Goal: Information Seeking & Learning: Learn about a topic

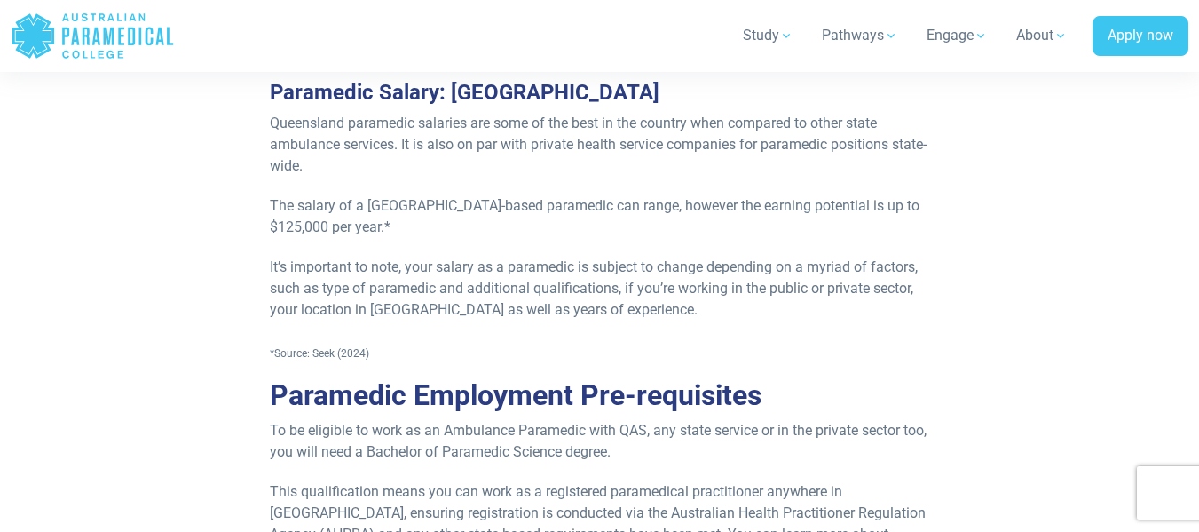
scroll to position [2425, 0]
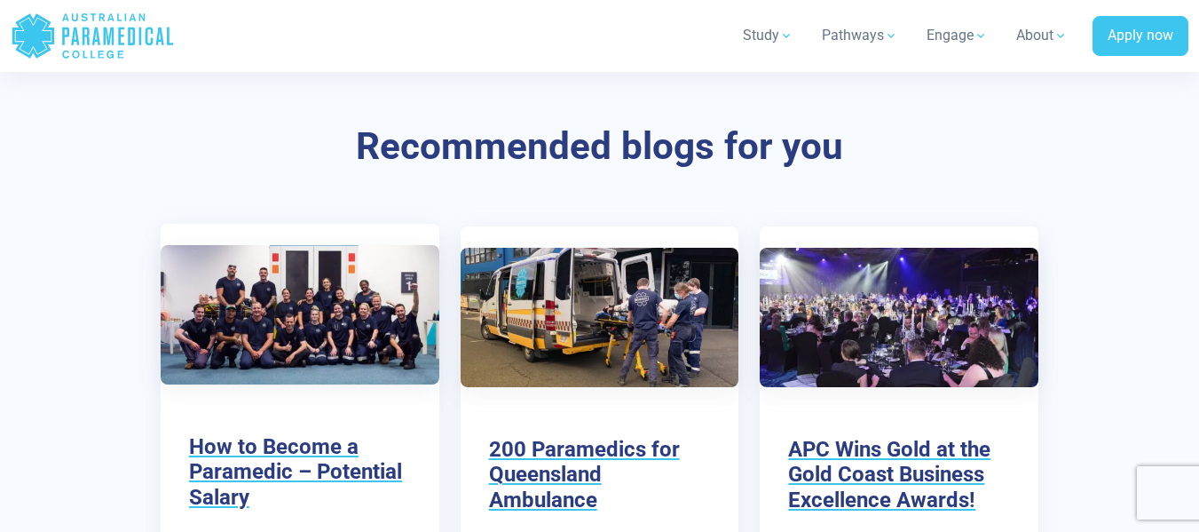
click at [390, 264] on img at bounding box center [300, 314] width 279 height 139
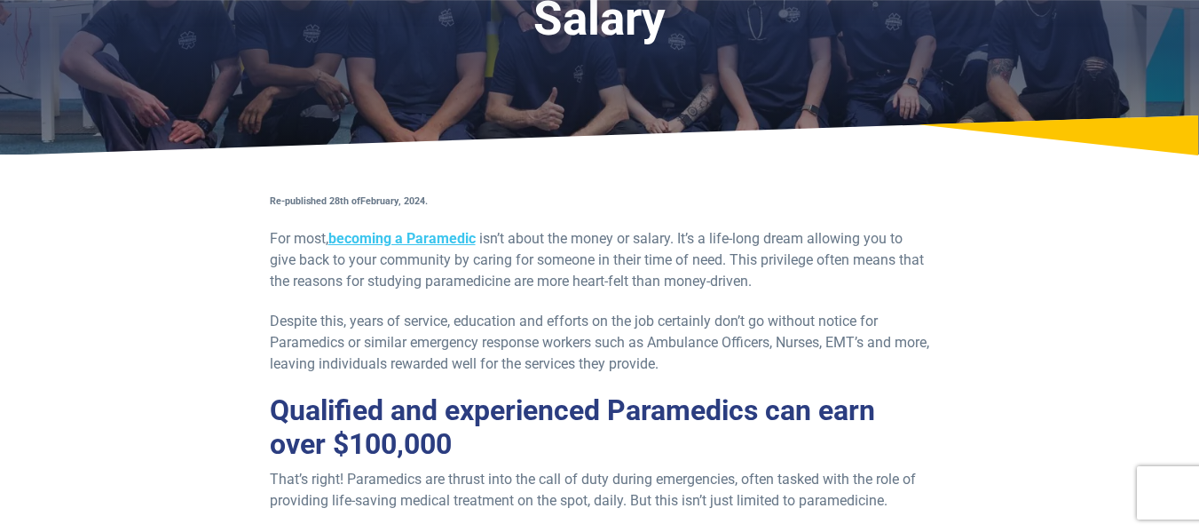
scroll to position [209, 0]
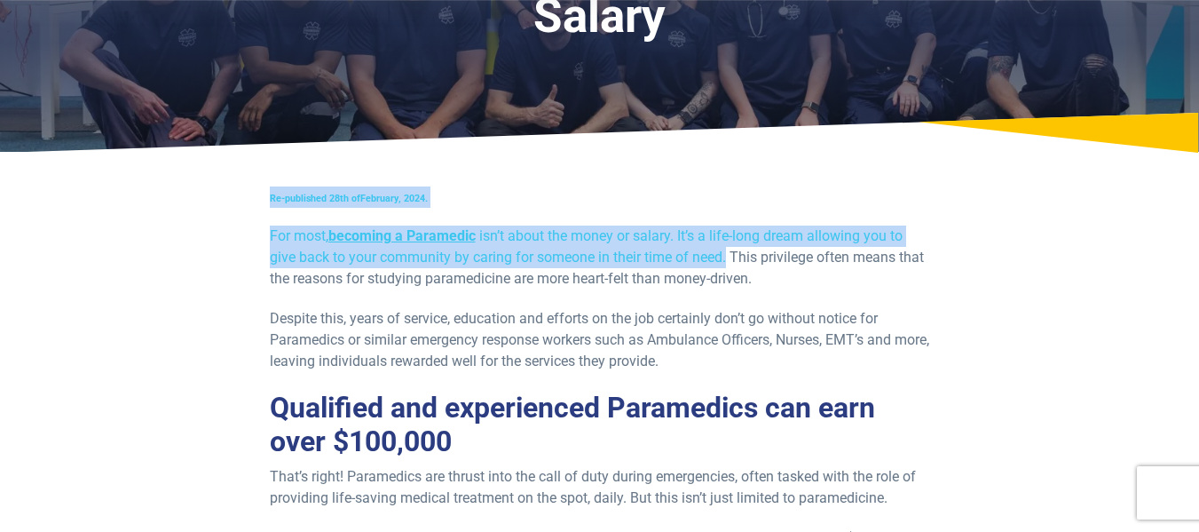
drag, startPoint x: 736, startPoint y: 107, endPoint x: 727, endPoint y: 259, distance: 152.9
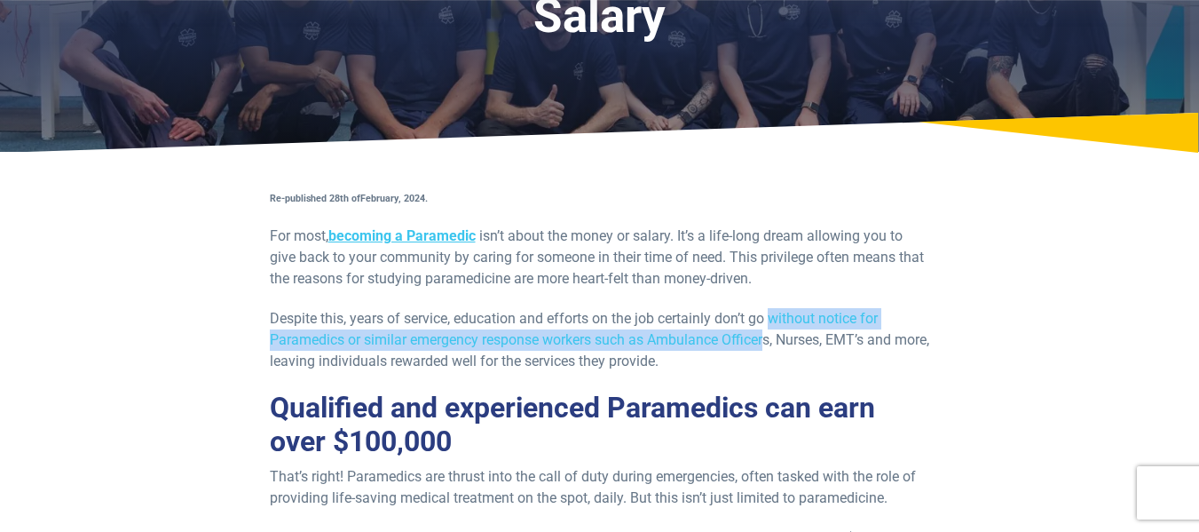
drag, startPoint x: 774, startPoint y: 303, endPoint x: 772, endPoint y: 342, distance: 39.1
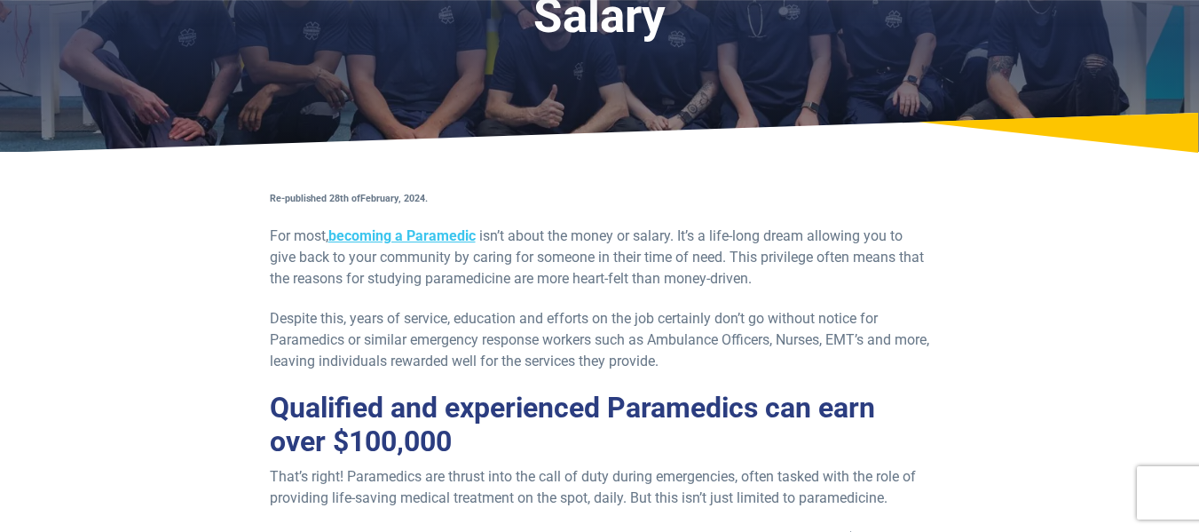
click at [730, 358] on p "Despite this, years of service, education and efforts on the job certainly don’…" at bounding box center [600, 340] width 660 height 64
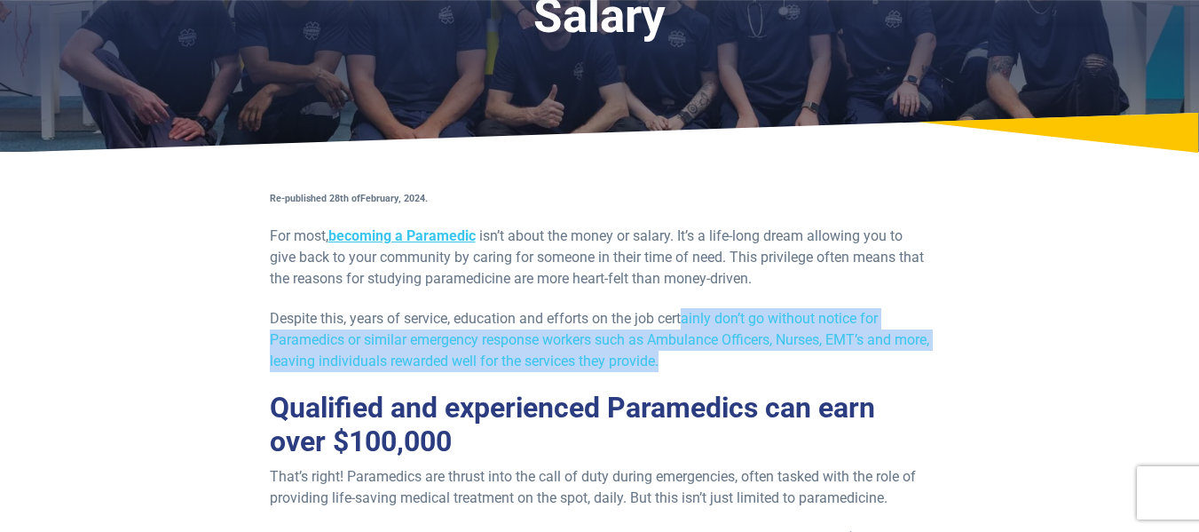
drag, startPoint x: 730, startPoint y: 358, endPoint x: 685, endPoint y: 312, distance: 64.0
click at [685, 312] on p "Despite this, years of service, education and efforts on the job certainly don’…" at bounding box center [600, 340] width 660 height 64
drag, startPoint x: 433, startPoint y: 322, endPoint x: 738, endPoint y: 364, distance: 307.3
click at [738, 364] on p "Despite this, years of service, education and efforts on the job certainly don’…" at bounding box center [600, 340] width 660 height 64
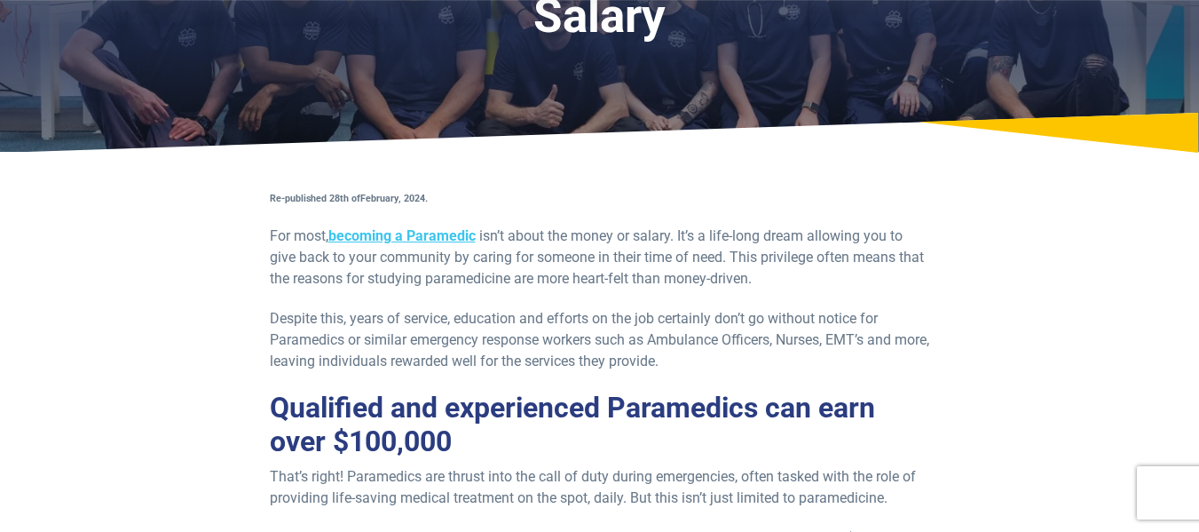
click at [738, 364] on p "Despite this, years of service, education and efforts on the job certainly don’…" at bounding box center [600, 340] width 660 height 64
click at [705, 358] on p "Despite this, years of service, education and efforts on the job certainly don’…" at bounding box center [600, 340] width 660 height 64
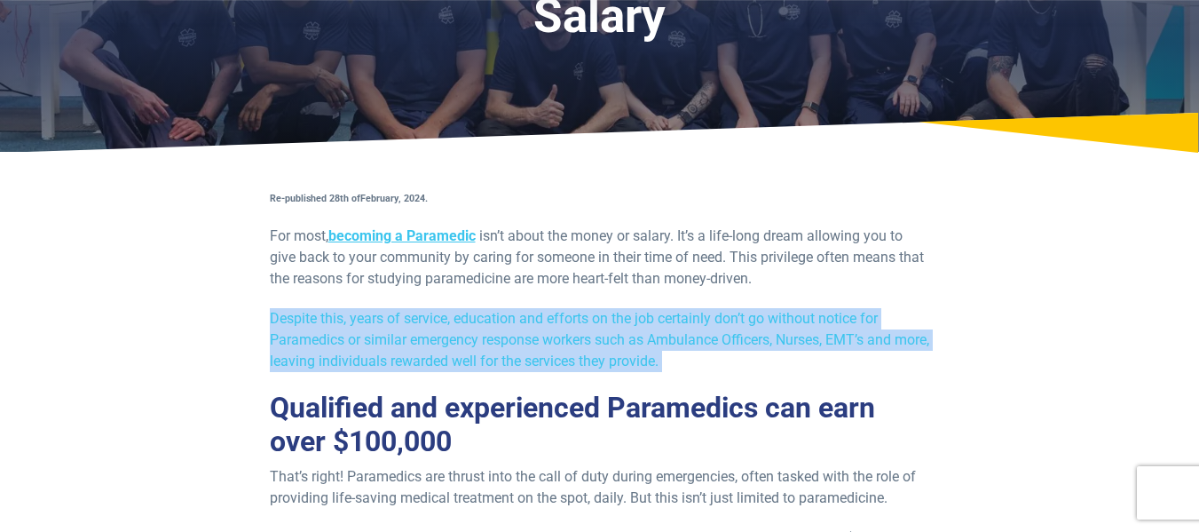
drag, startPoint x: 705, startPoint y: 358, endPoint x: 661, endPoint y: 352, distance: 43.8
click at [661, 352] on p "Despite this, years of service, education and efforts on the job certainly don’…" at bounding box center [600, 340] width 660 height 64
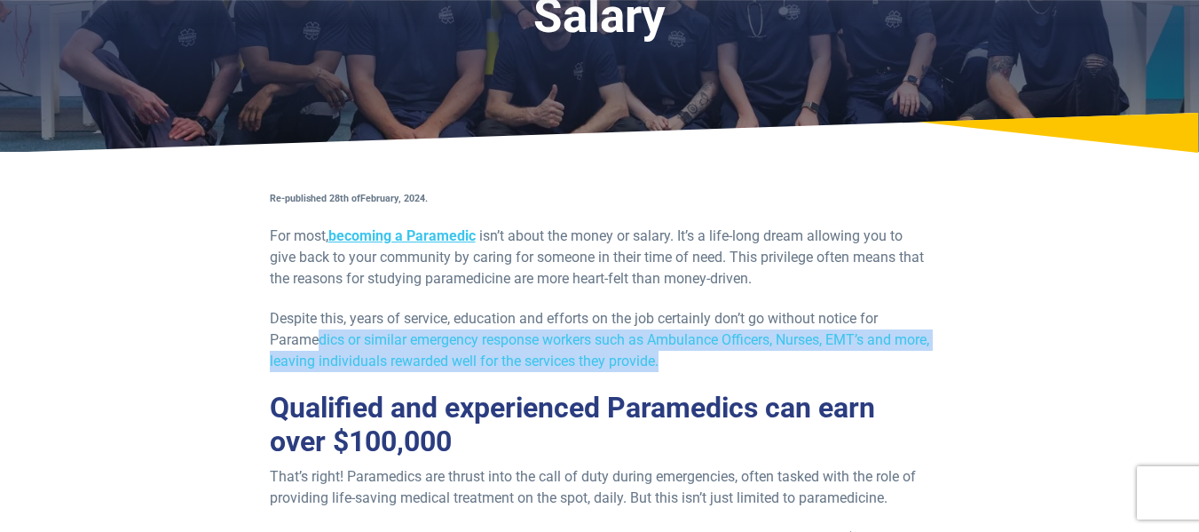
drag, startPoint x: 709, startPoint y: 363, endPoint x: 317, endPoint y: 347, distance: 392.6
click at [317, 347] on p "Despite this, years of service, education and efforts on the job certainly don’…" at bounding box center [600, 340] width 660 height 64
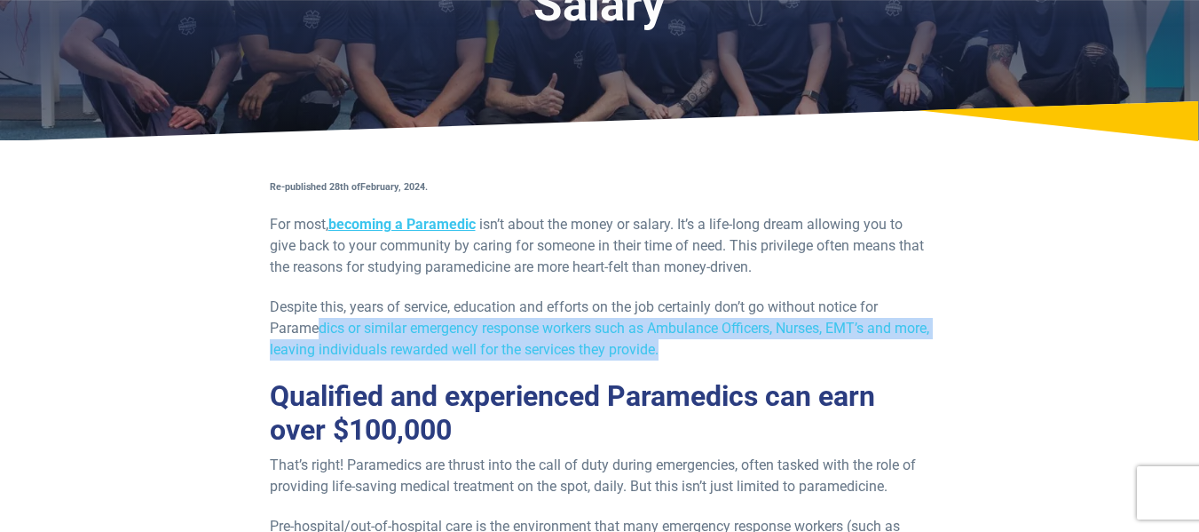
scroll to position [219, 0]
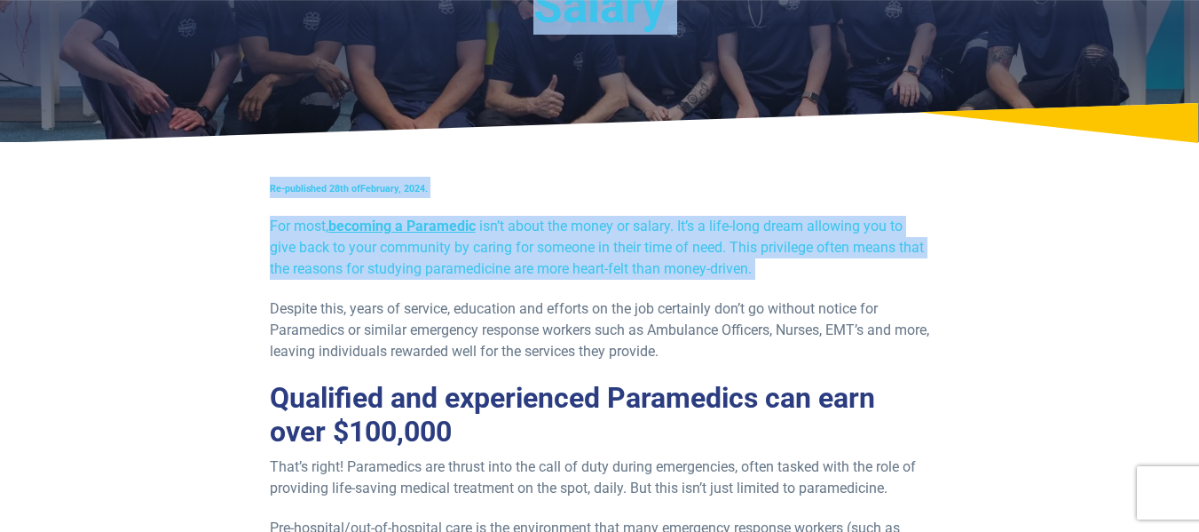
drag, startPoint x: 254, startPoint y: 307, endPoint x: 382, endPoint y: 10, distance: 323.6
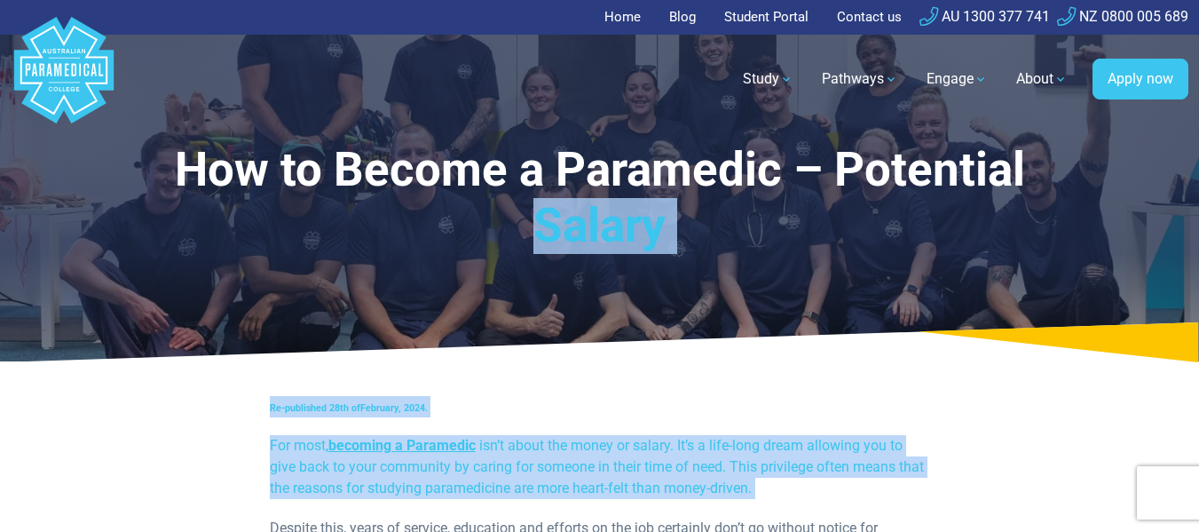
scroll to position [1, 0]
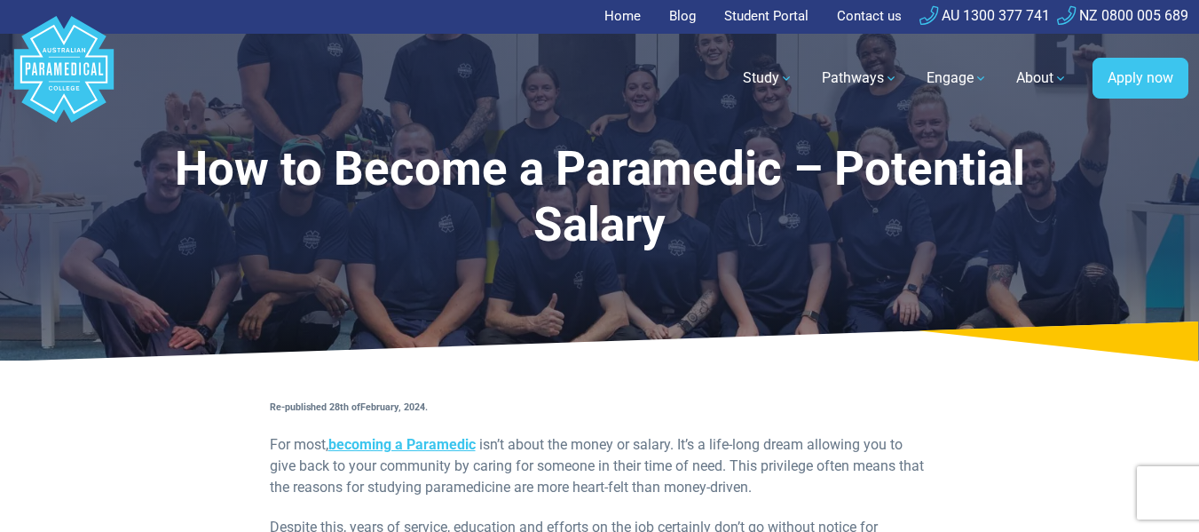
click at [478, 112] on nav ".logo-block-c1{fill:#3CC5EE;} .logo-block-c2{fill:#FFF;} .logo-horizontal-c1{fi…" at bounding box center [600, 79] width 1178 height 90
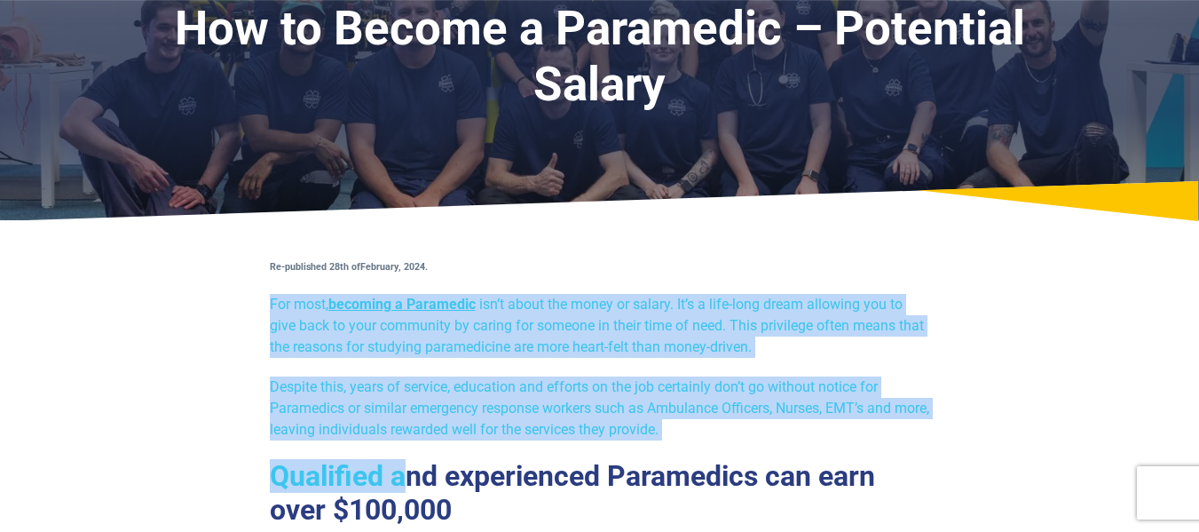
drag, startPoint x: 248, startPoint y: 288, endPoint x: 398, endPoint y: 477, distance: 242.6
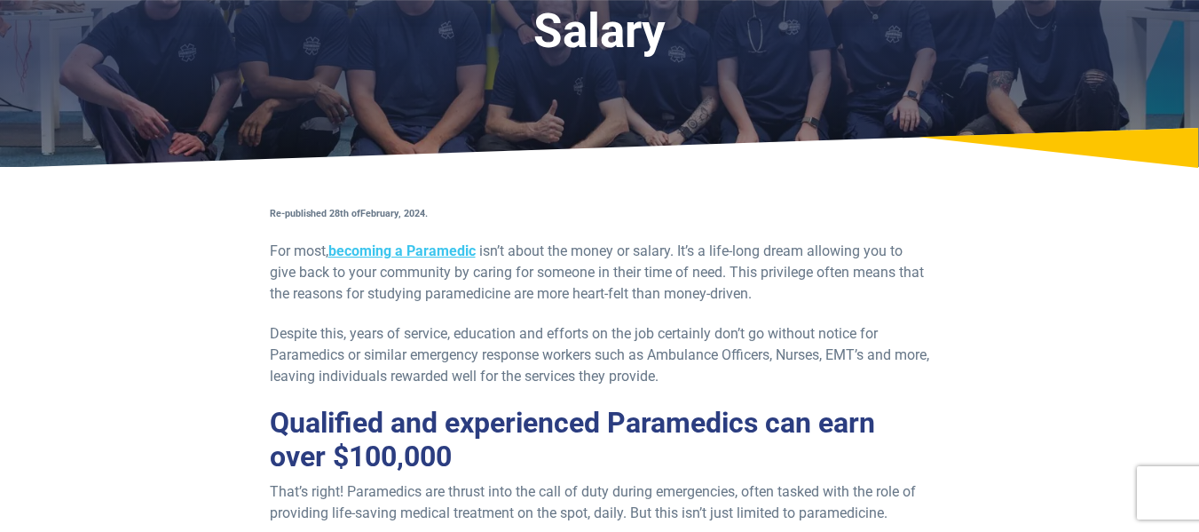
scroll to position [195, 0]
